Goal: Information Seeking & Learning: Learn about a topic

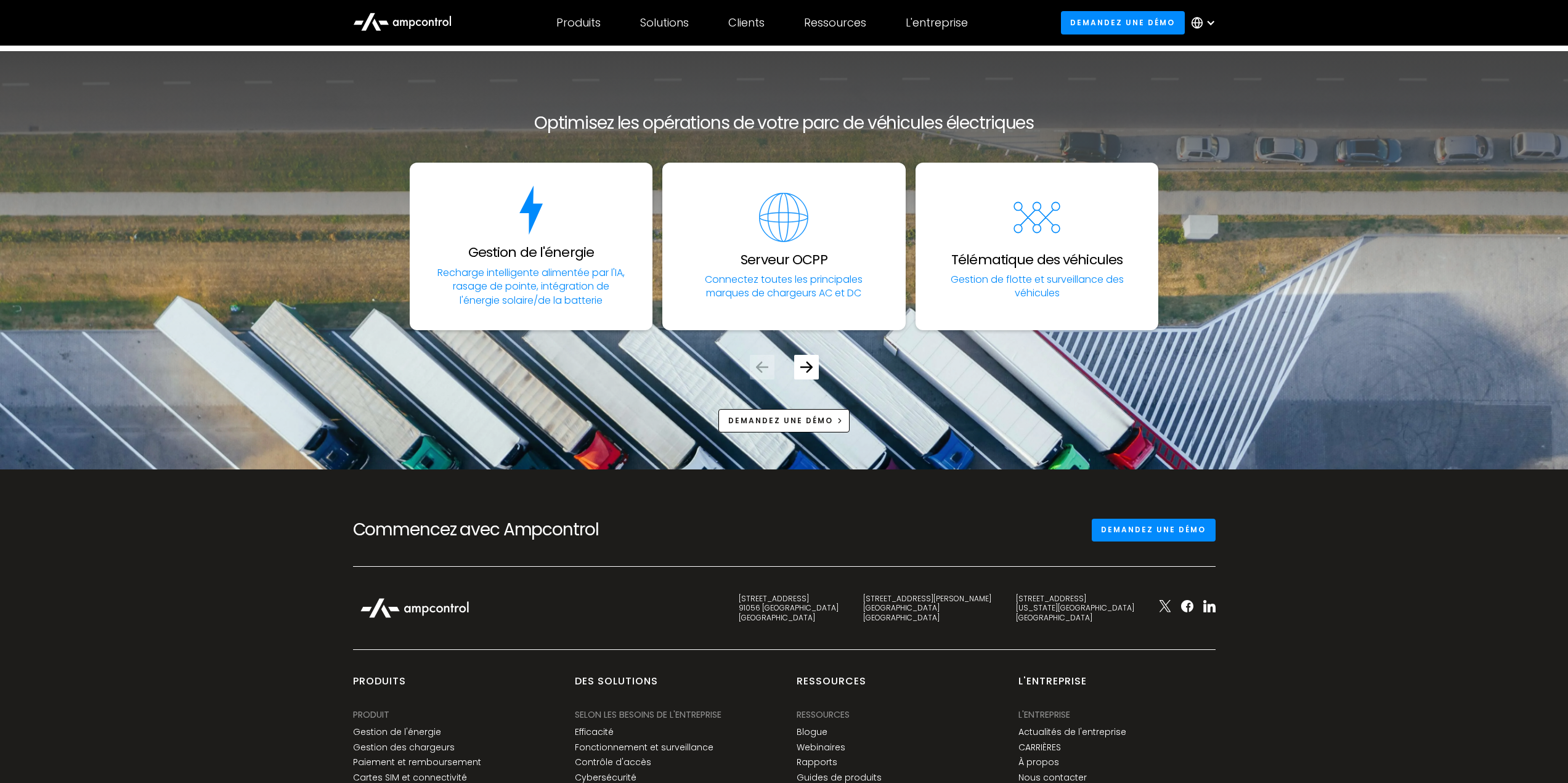
scroll to position [4588, 0]
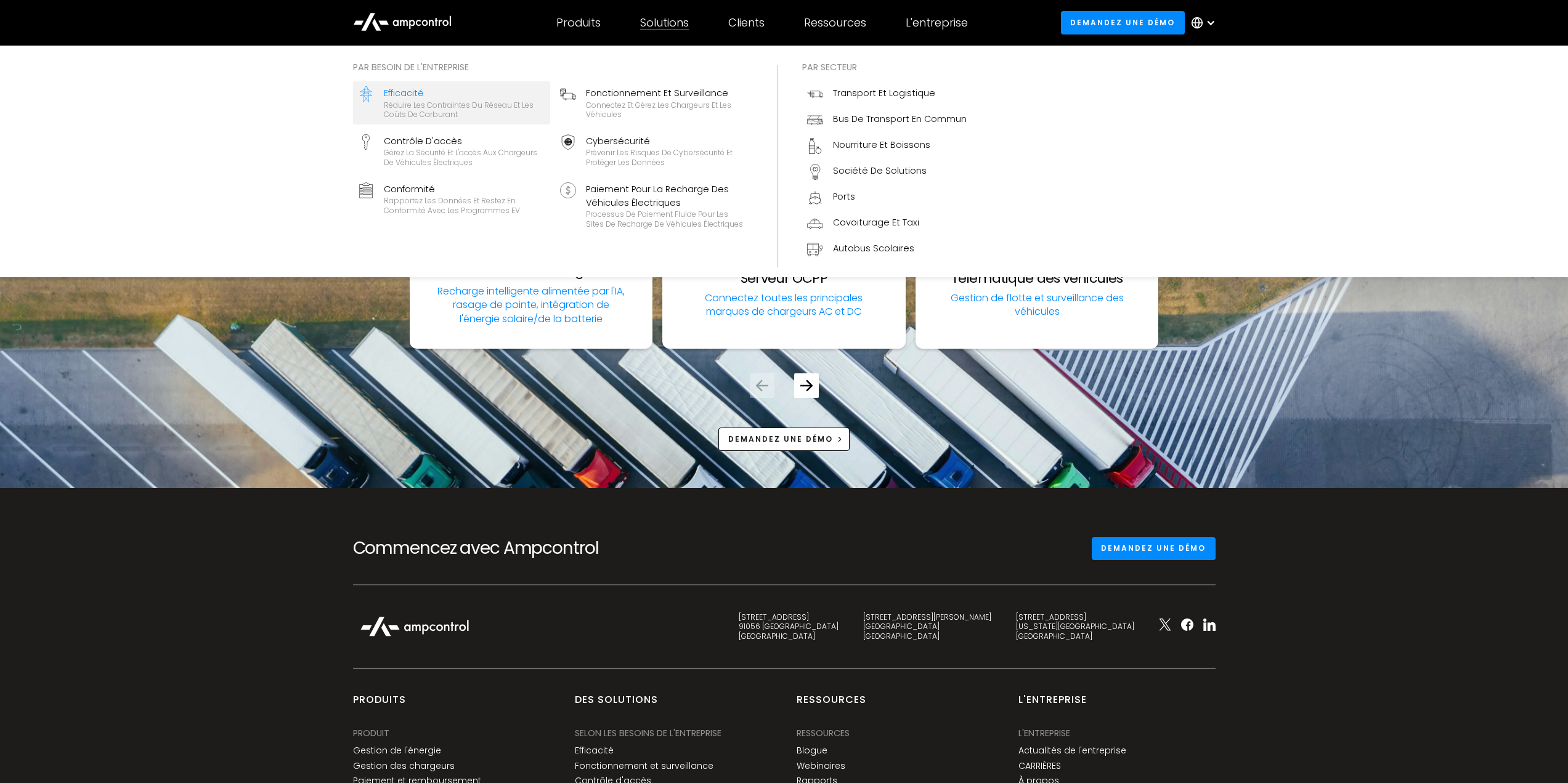
click at [414, 98] on div "Efficacité" at bounding box center [464, 94] width 162 height 14
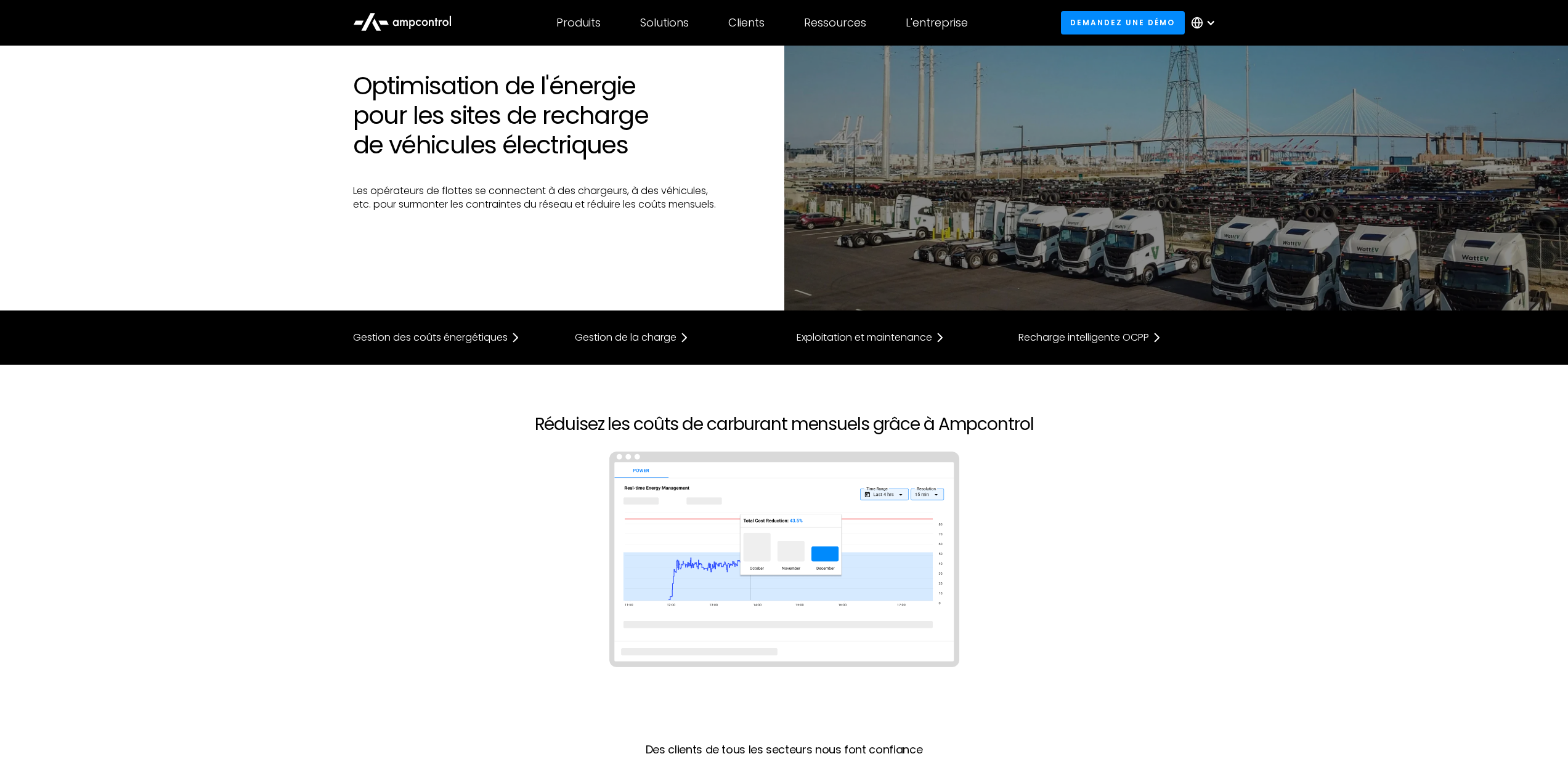
scroll to position [184, 0]
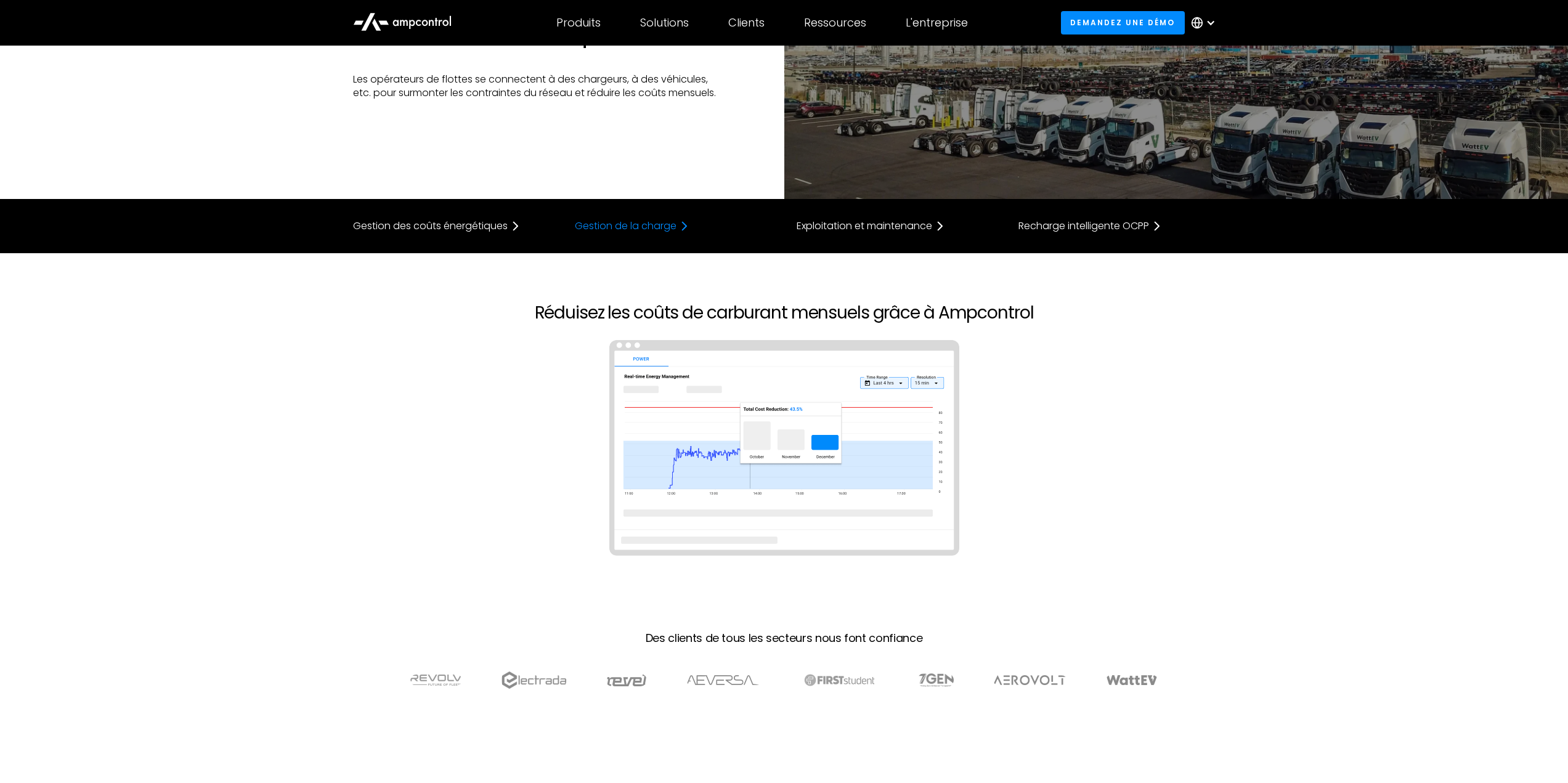
click at [594, 225] on div "Gestion de la charge" at bounding box center [626, 225] width 101 height 10
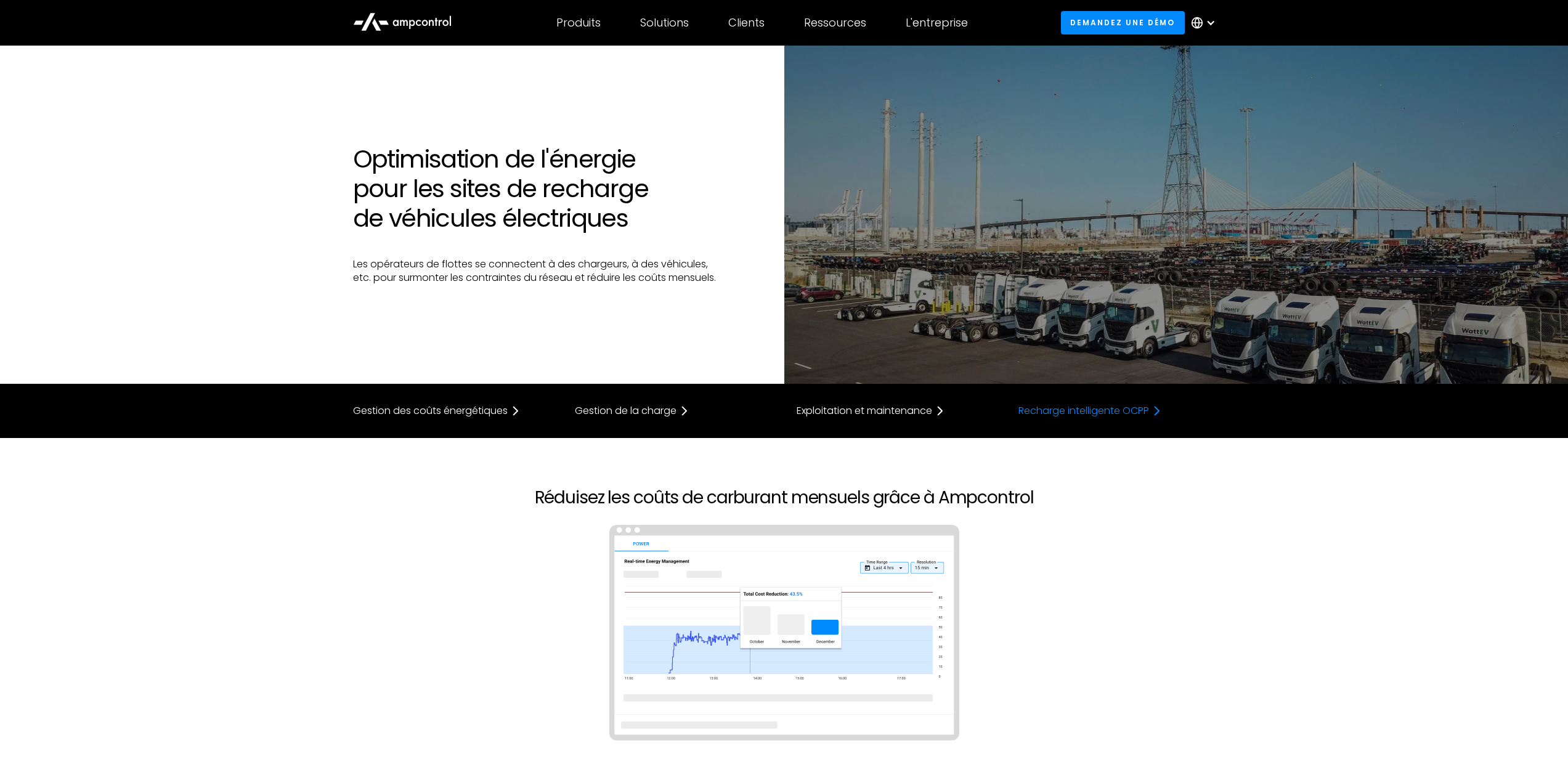
click at [1083, 414] on div "Recharge intelligente OCPP" at bounding box center [1083, 410] width 130 height 10
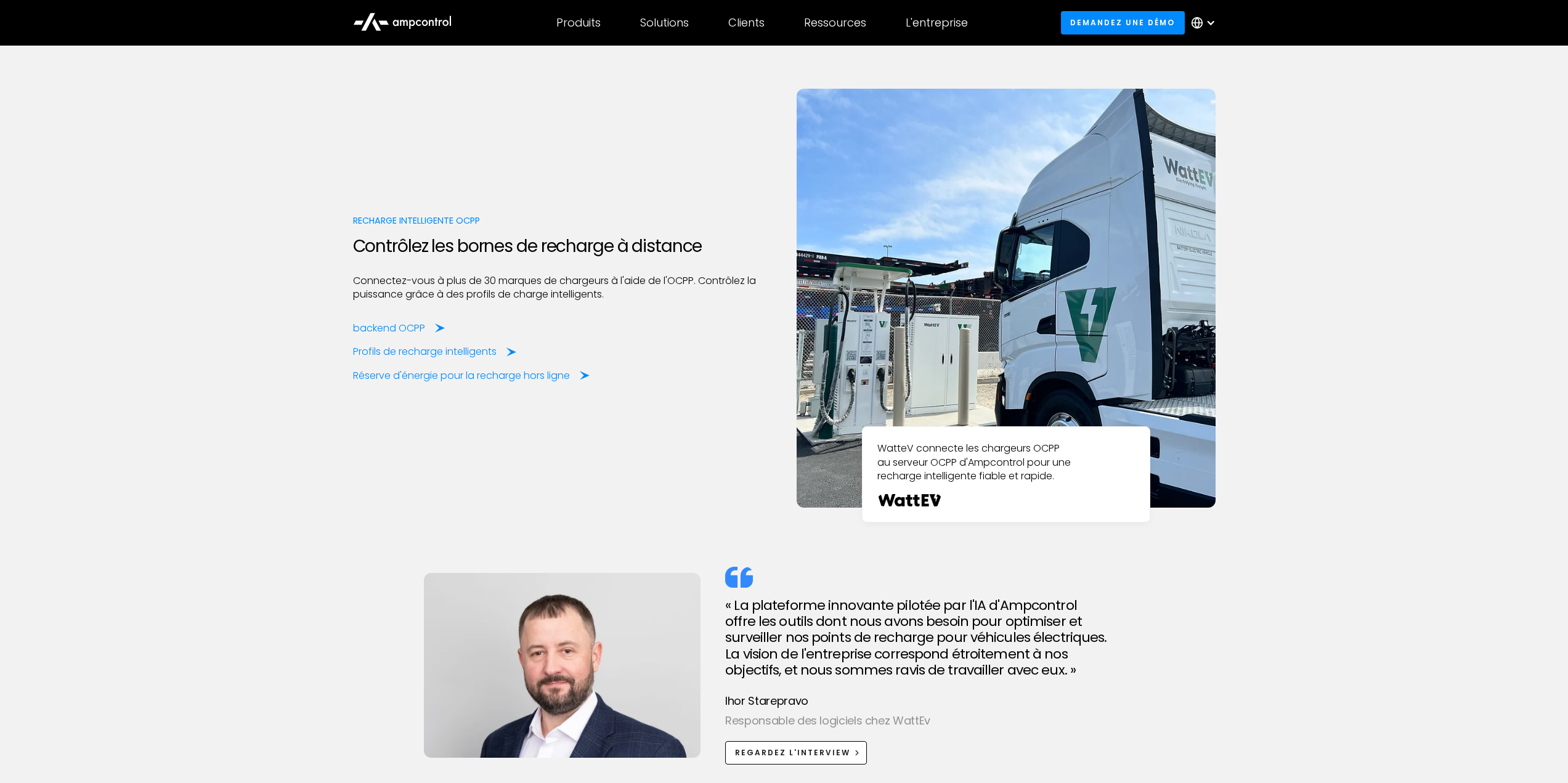
scroll to position [3245, 0]
